Goal: Task Accomplishment & Management: Manage account settings

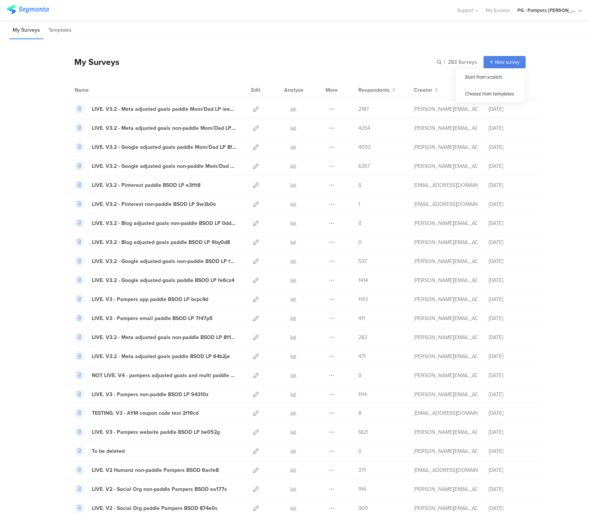
click at [452, 68] on div "| 283 Surveys New survey Start from scratch Choose from templates" at bounding box center [481, 62] width 88 height 12
click at [447, 61] on input "text" at bounding box center [425, 62] width 104 height 12
click at [572, 8] on div "PG - Pampers [PERSON_NAME]" at bounding box center [547, 10] width 60 height 7
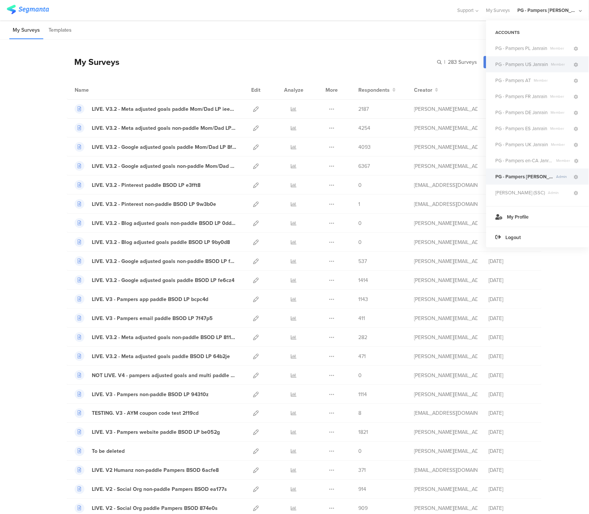
click at [537, 68] on span "PG - Pampers US Janrain" at bounding box center [521, 64] width 53 height 7
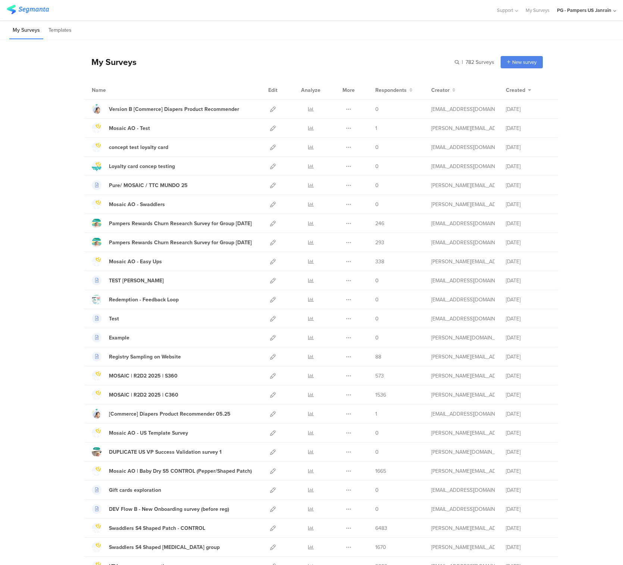
click at [203, 82] on div "Name Edit Analyze More Respondents Creator Created" at bounding box center [321, 90] width 475 height 19
click at [270, 109] on icon at bounding box center [273, 109] width 6 height 6
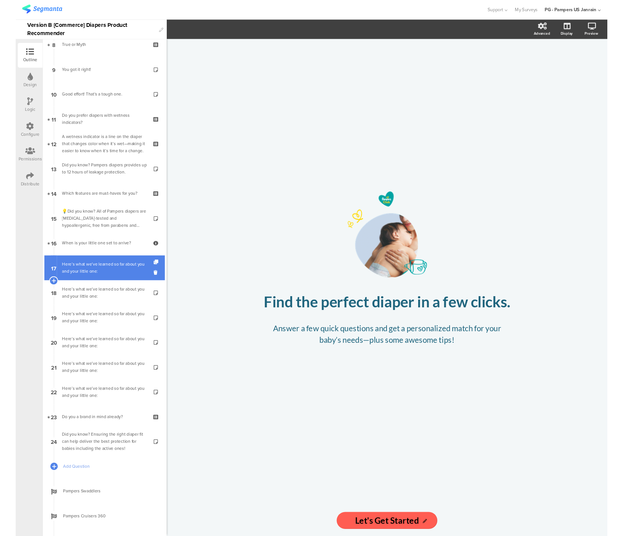
scroll to position [307, 0]
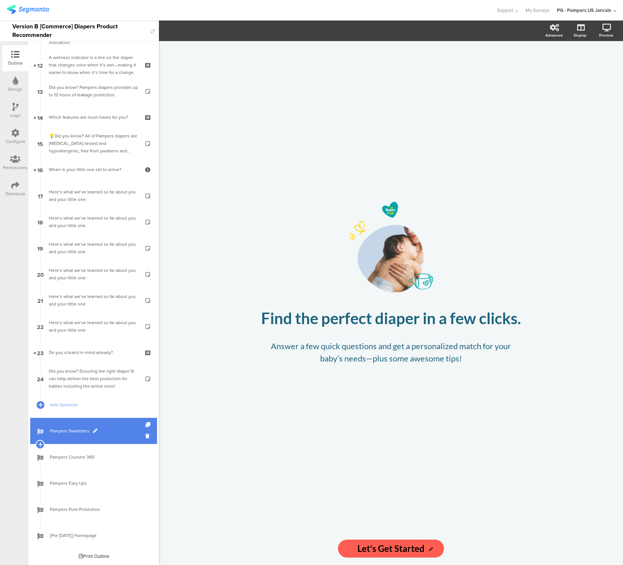
click at [79, 431] on span "Pampers Swaddlers" at bounding box center [98, 430] width 96 height 7
